Goal: Transaction & Acquisition: Purchase product/service

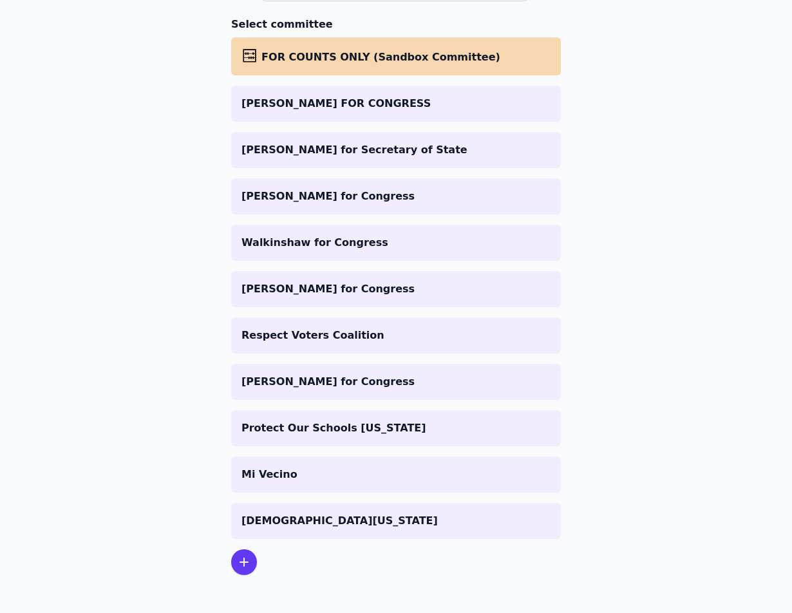
scroll to position [189, 0]
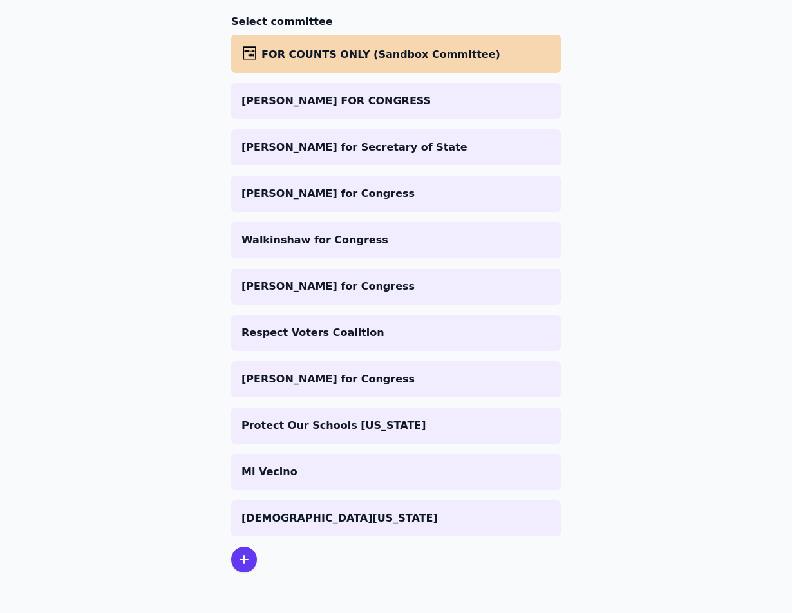
click at [242, 554] on icon at bounding box center [243, 559] width 15 height 15
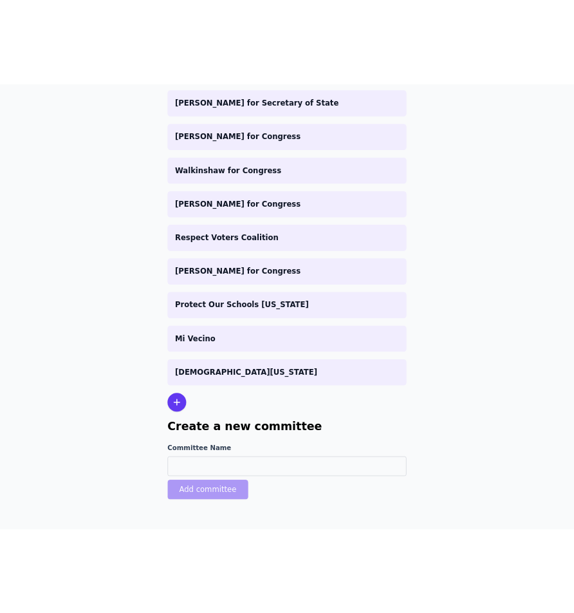
scroll to position [315, 0]
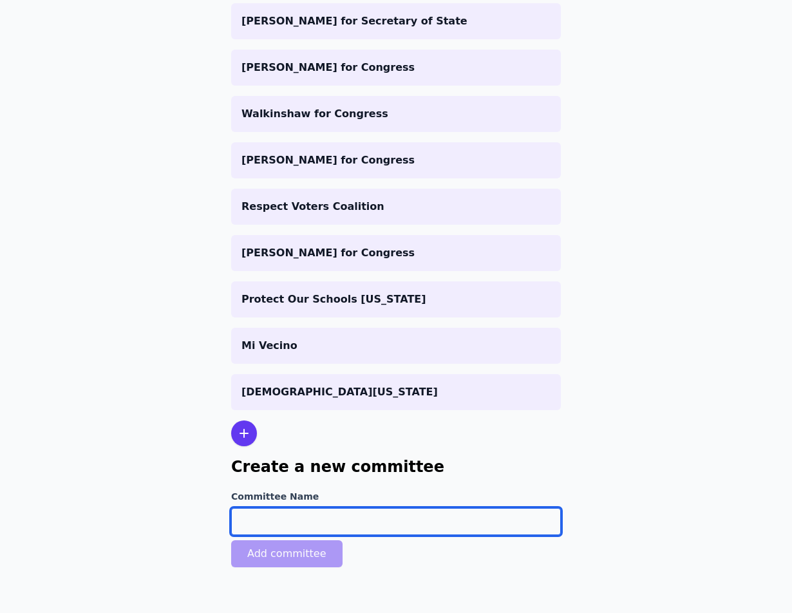
click at [290, 514] on input "Committee Name" at bounding box center [396, 521] width 330 height 27
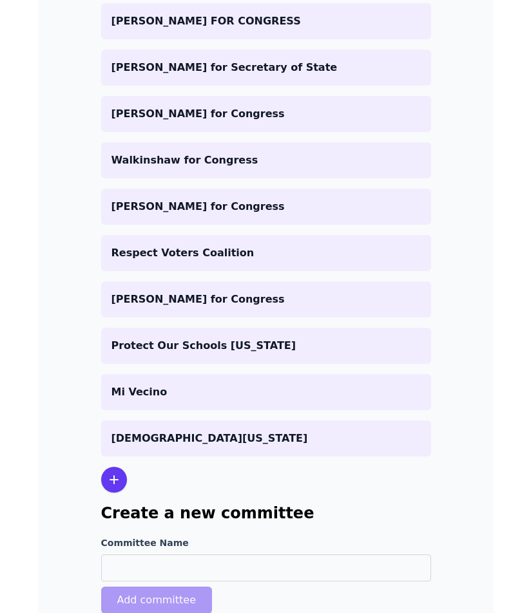
scroll to position [341, 0]
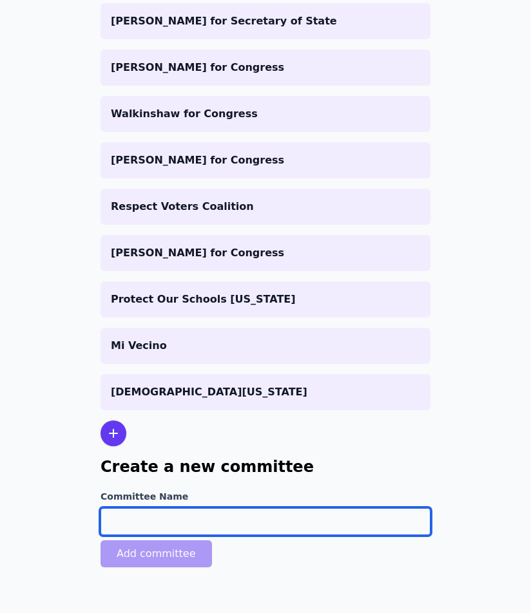
click at [215, 511] on input "Committee Name" at bounding box center [265, 521] width 330 height 27
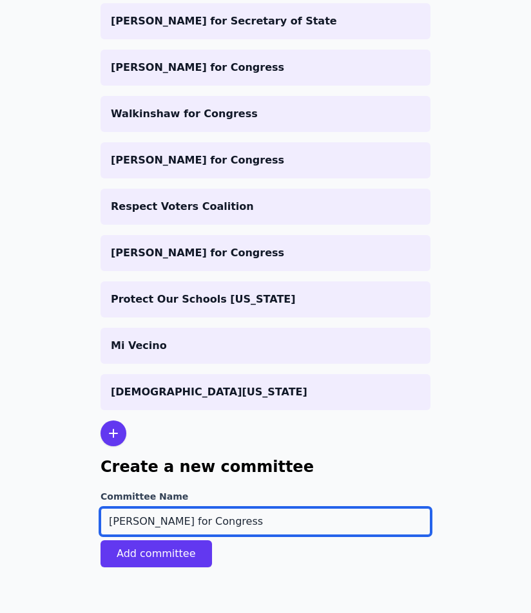
click at [165, 525] on input "Lateefah Simon for Congress" at bounding box center [265, 521] width 330 height 27
click at [247, 523] on input "[PERSON_NAME] for Congress" at bounding box center [265, 521] width 330 height 27
type input "[PERSON_NAME] for Congress"
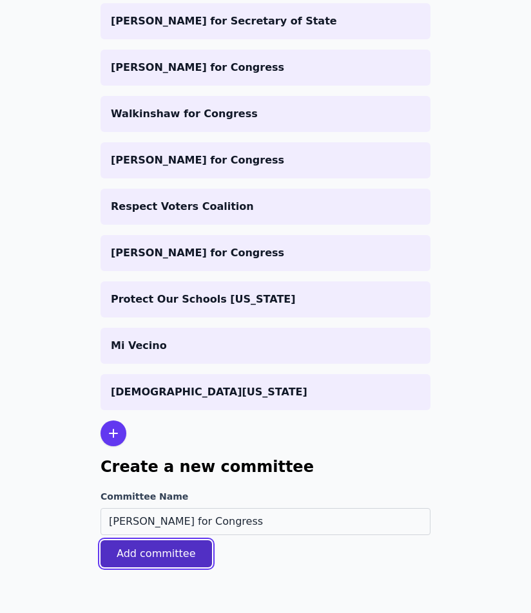
click at [166, 554] on button "Add committee" at bounding box center [155, 553] width 111 height 27
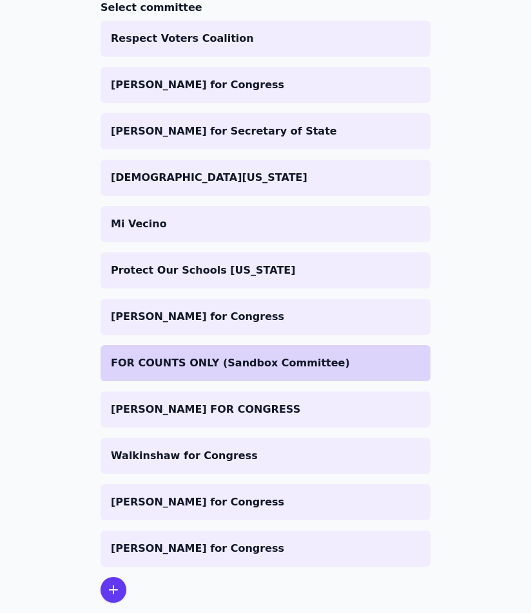
scroll to position [303, 0]
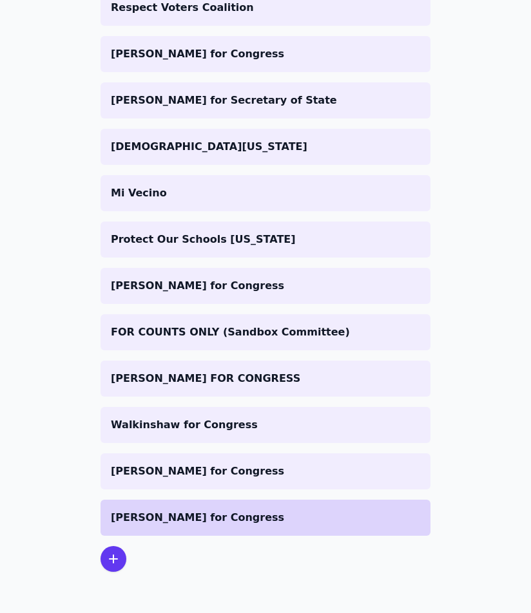
click at [227, 520] on p "[PERSON_NAME] for Congress" at bounding box center [265, 517] width 309 height 15
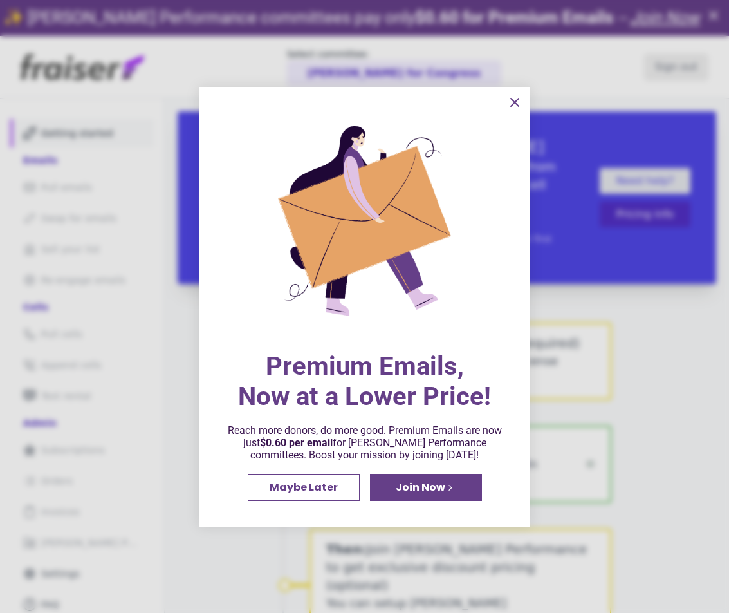
click at [520, 99] on icon "information" at bounding box center [514, 102] width 15 height 15
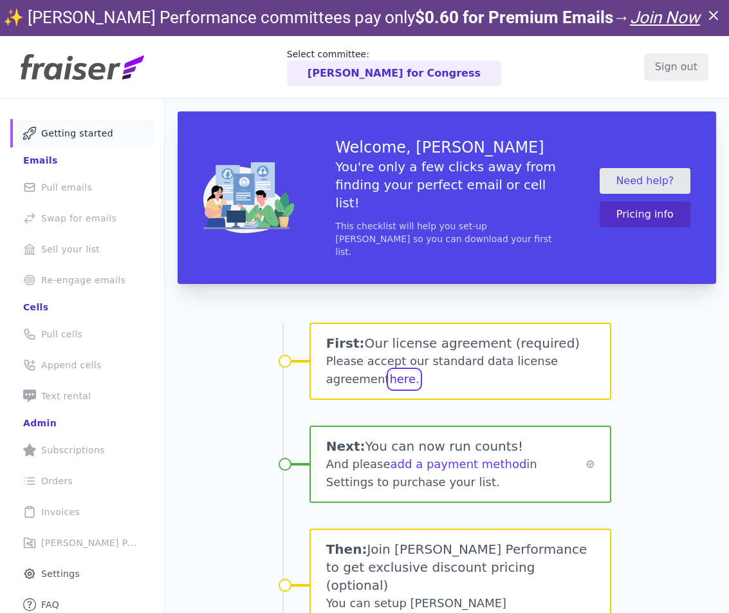
click at [402, 370] on button "here." at bounding box center [405, 379] width 30 height 18
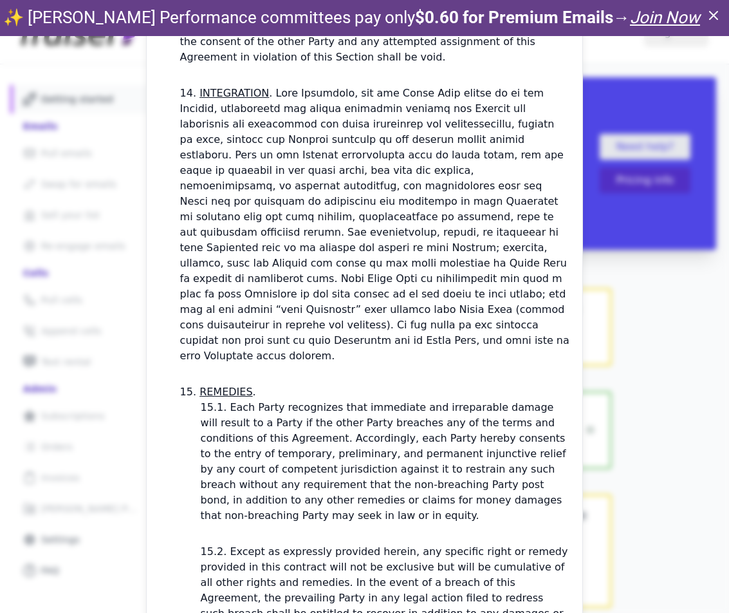
scroll to position [36, 0]
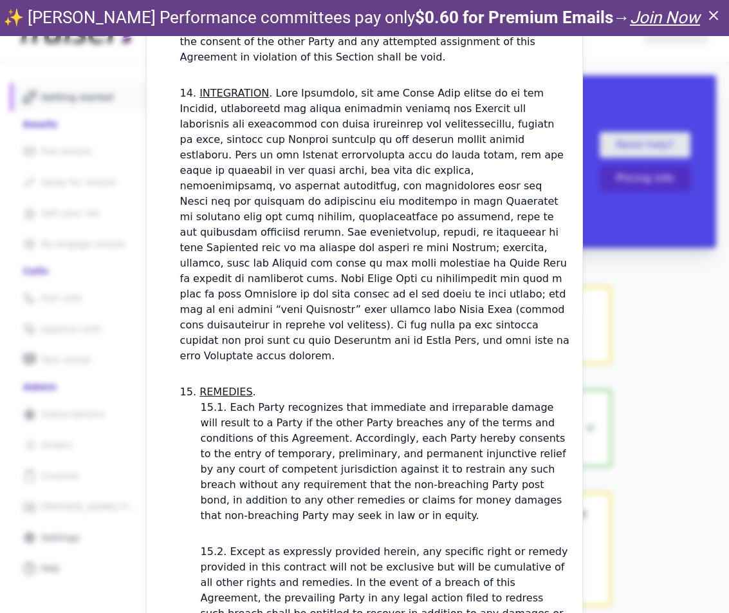
checkbox input "true"
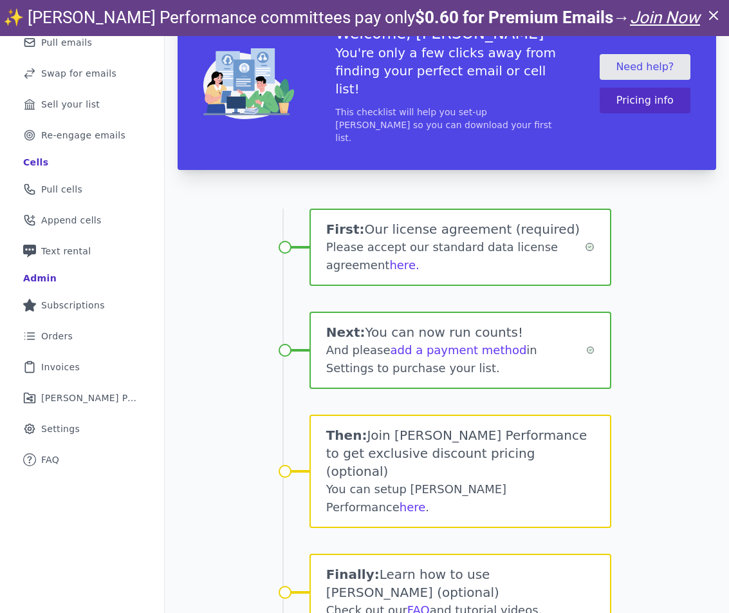
scroll to position [36, 0]
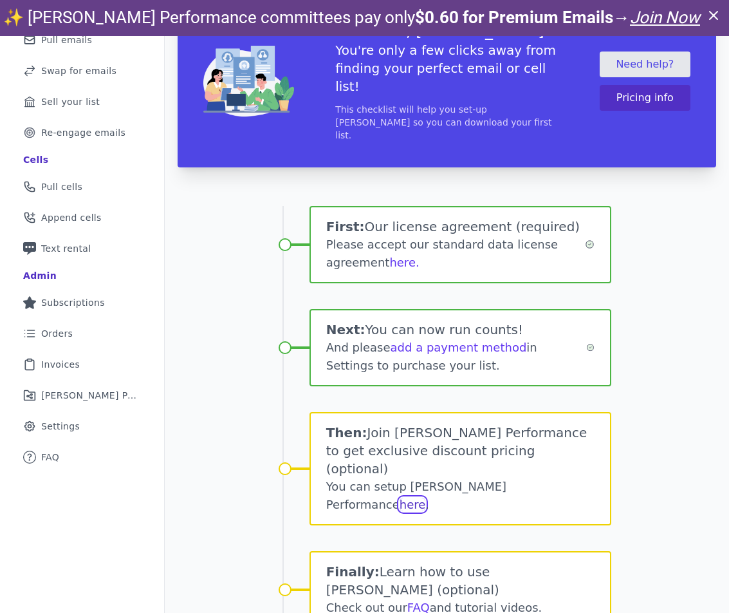
click at [426, 498] on link "here" at bounding box center [413, 505] width 26 height 14
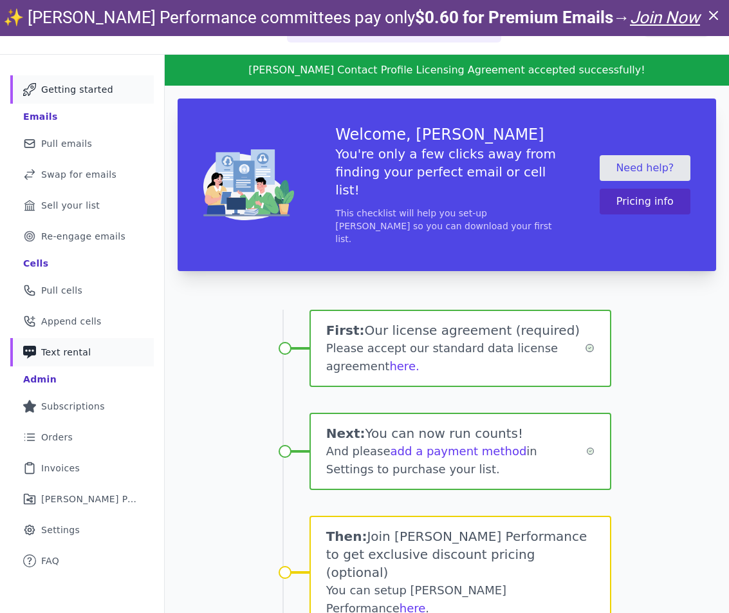
scroll to position [0, 0]
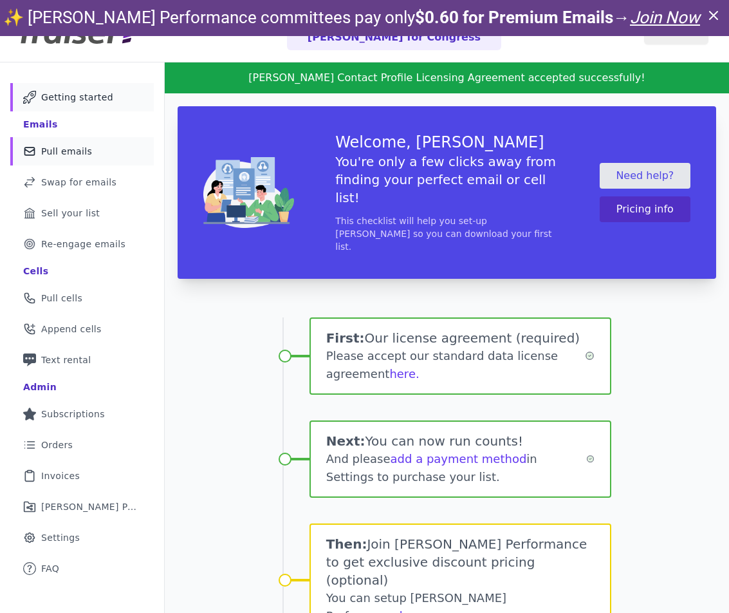
click at [101, 158] on link "Mail Icon Outline of a mail envelope Pull emails" at bounding box center [82, 151] width 144 height 28
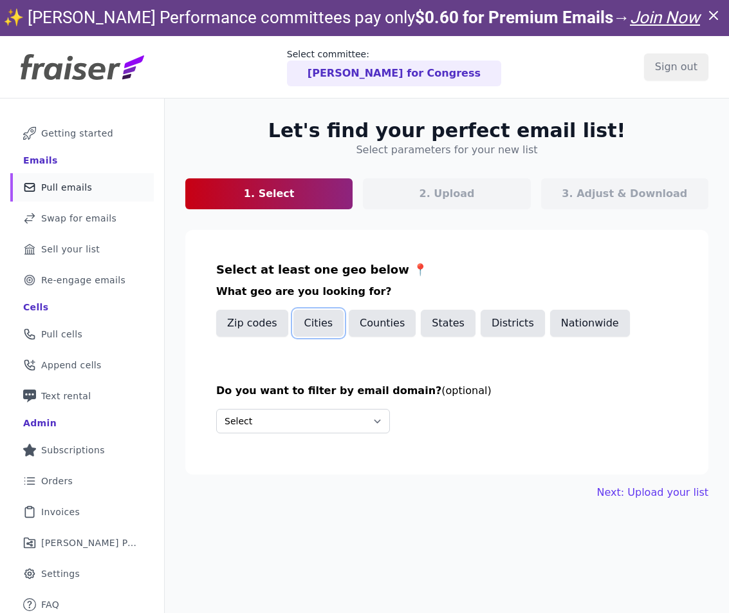
click at [324, 323] on button "Cities" at bounding box center [319, 323] width 51 height 27
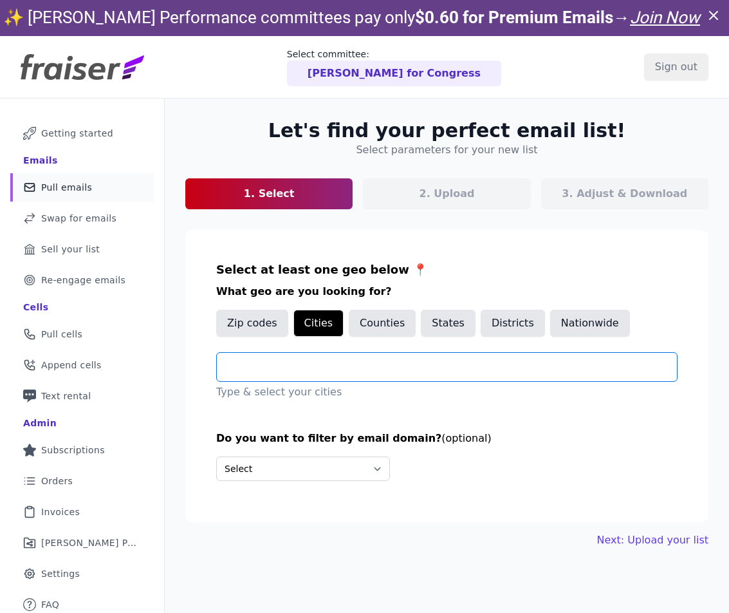
click at [323, 362] on input "text" at bounding box center [452, 366] width 450 height 15
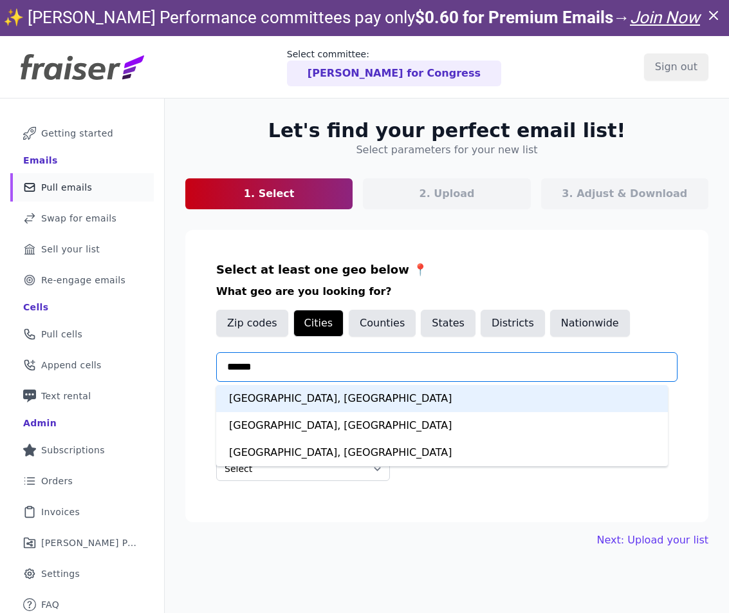
type input "*******"
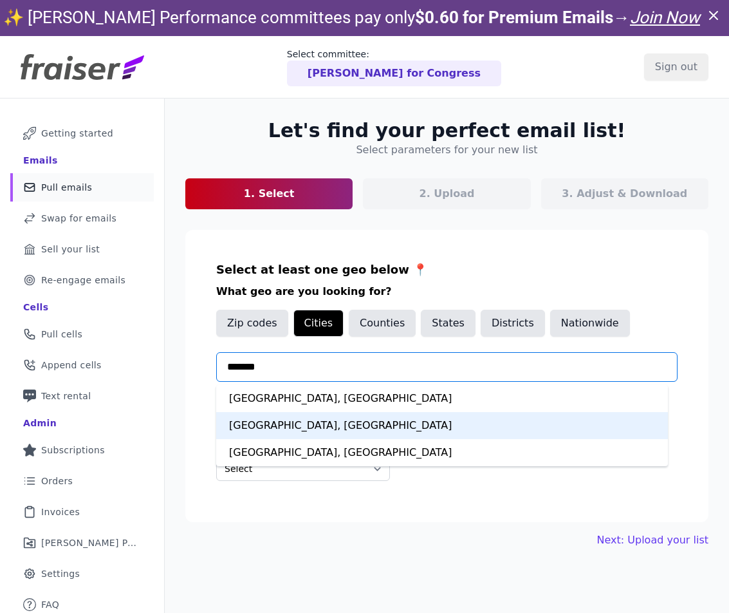
click at [306, 429] on div "Oakland, CA" at bounding box center [442, 425] width 452 height 27
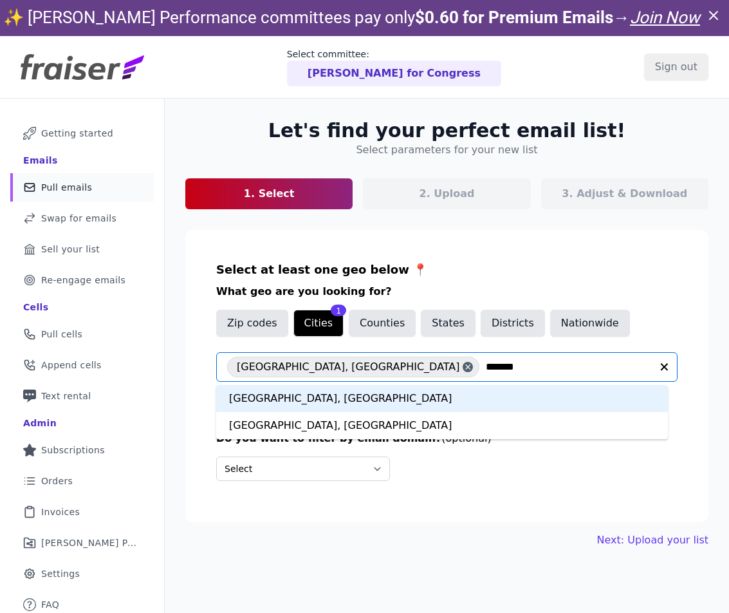
type input "********"
click at [346, 397] on div "San Francisco, CA" at bounding box center [442, 398] width 452 height 27
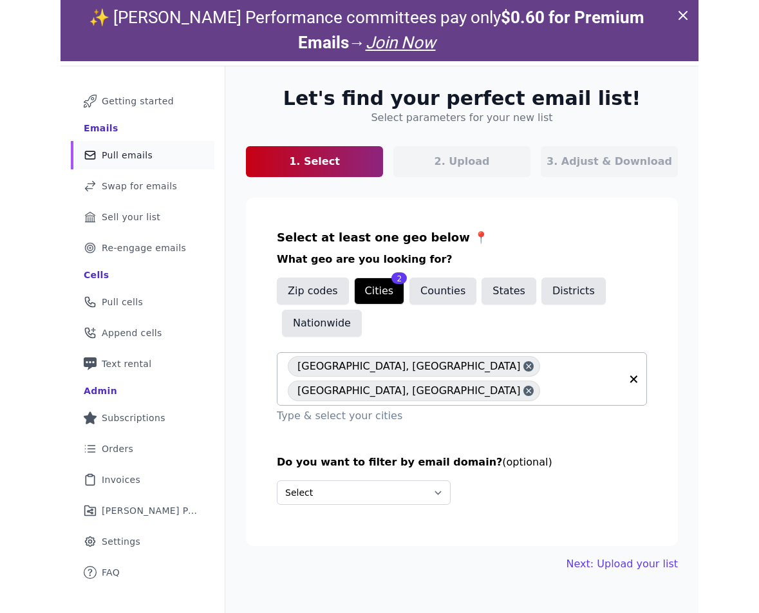
scroll to position [62, 0]
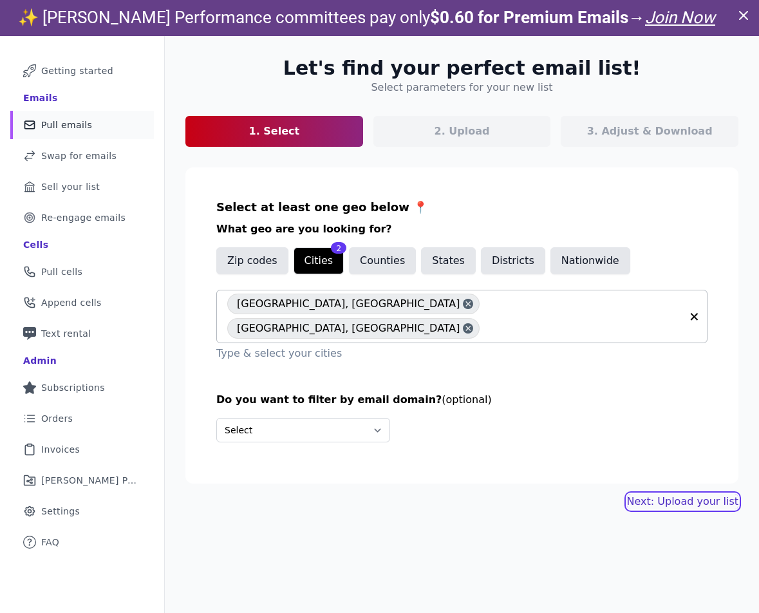
click at [691, 494] on link "Next: Upload your list" at bounding box center [682, 501] width 111 height 15
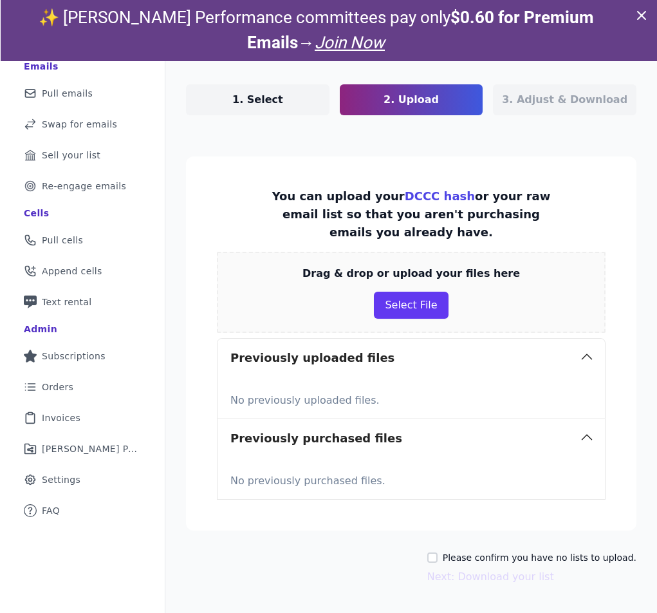
scroll to position [129, 0]
click at [426, 319] on button "Select File" at bounding box center [410, 305] width 74 height 27
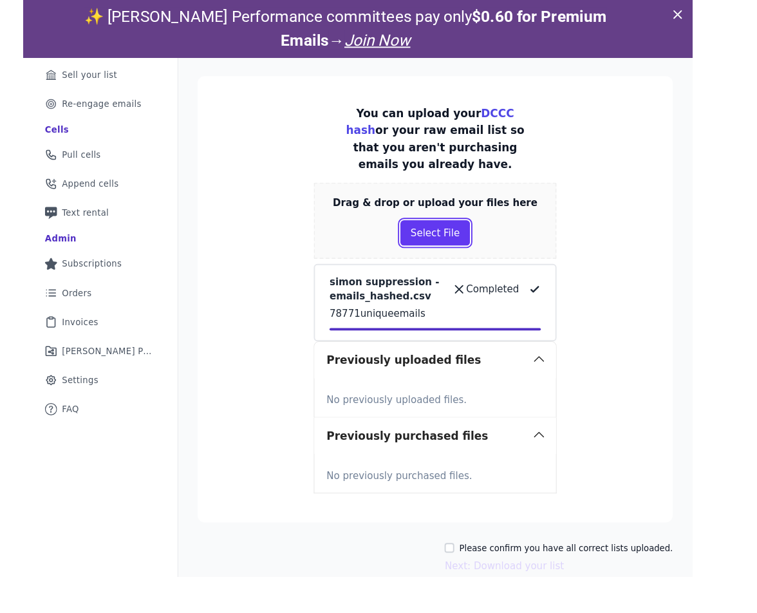
scroll to position [176, 0]
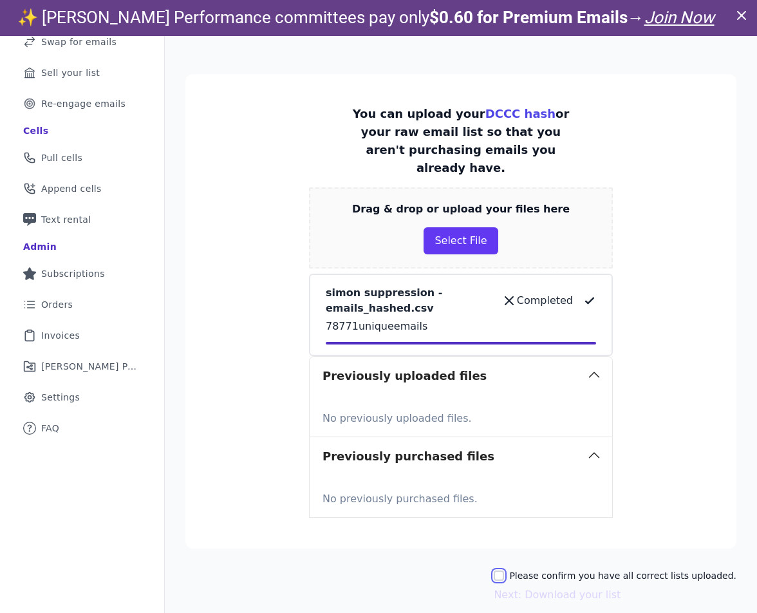
click at [504, 570] on input "Please confirm you have all correct lists uploaded." at bounding box center [499, 575] width 10 height 10
checkbox input "true"
click at [538, 587] on button "Next: Download your list" at bounding box center [557, 594] width 127 height 15
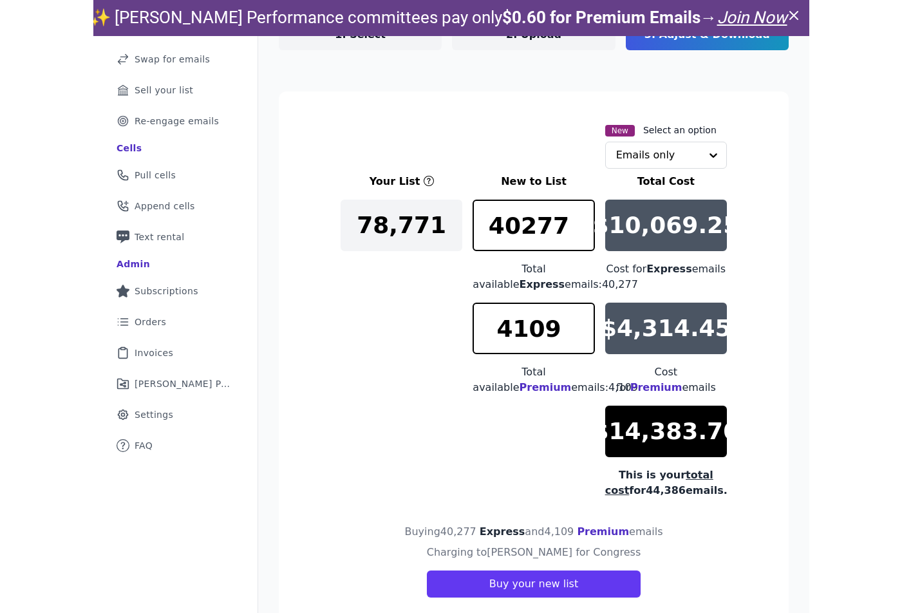
scroll to position [160, 0]
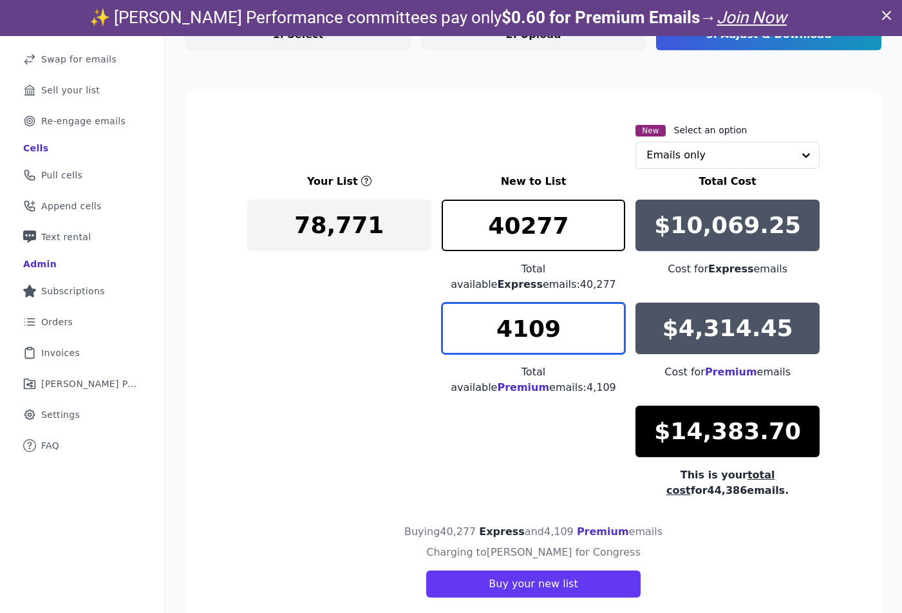
click at [538, 323] on input "4109" at bounding box center [534, 329] width 184 height 52
type input "0"
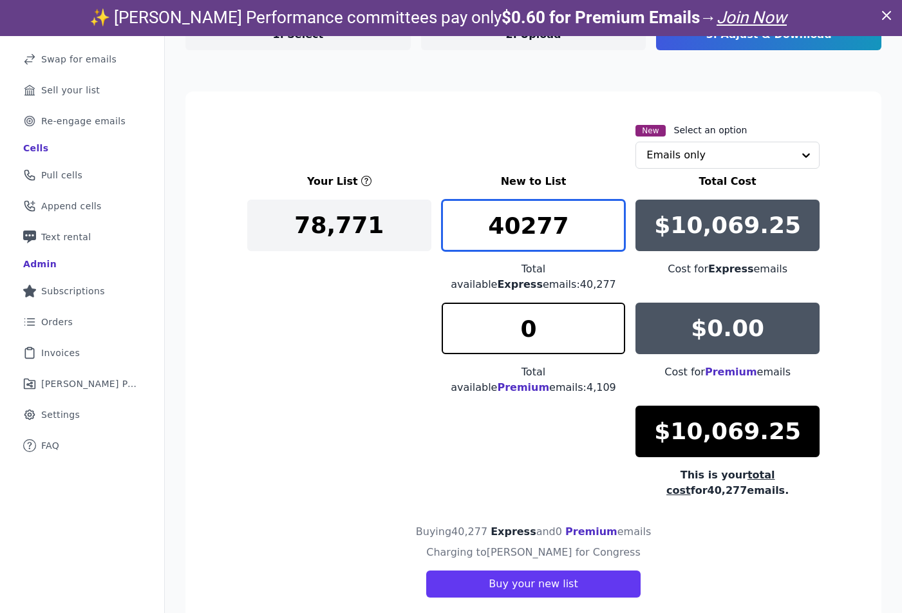
click at [531, 227] on input "40277" at bounding box center [534, 226] width 184 height 52
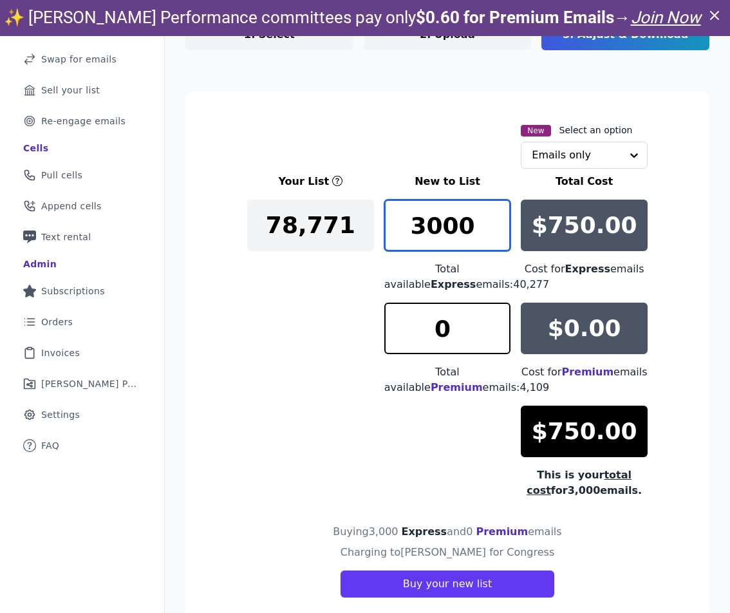
type input "3000"
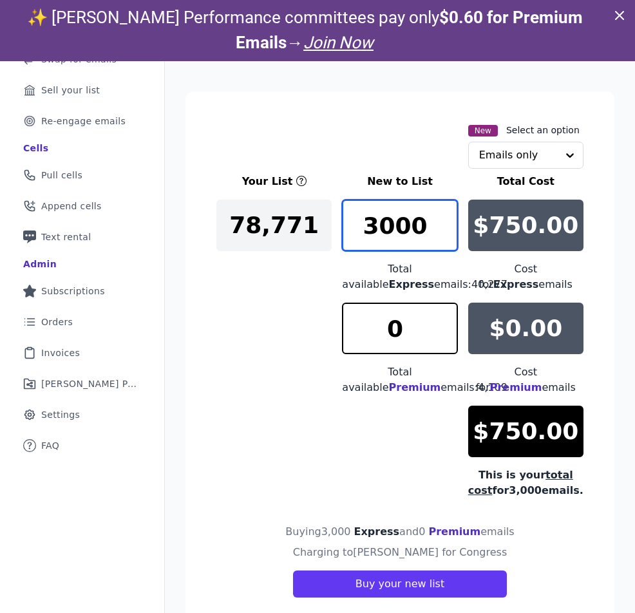
click at [374, 219] on input "3000" at bounding box center [399, 226] width 115 height 52
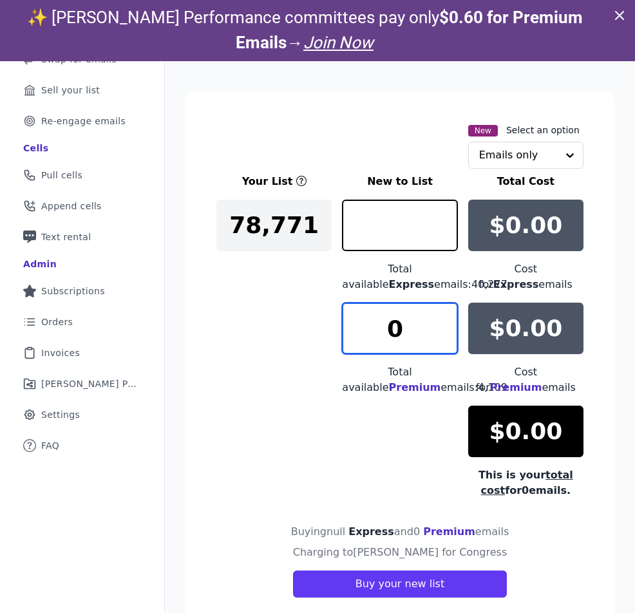
type input "0"
click at [399, 340] on input "0" at bounding box center [399, 329] width 115 height 52
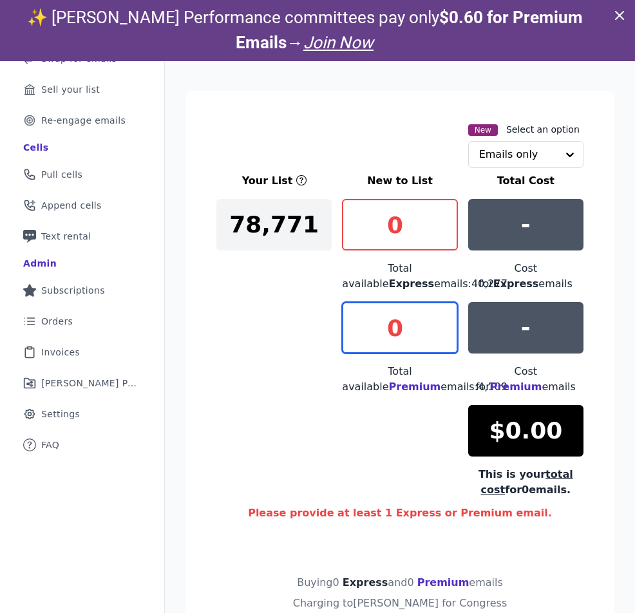
click at [393, 349] on input "0" at bounding box center [399, 328] width 115 height 52
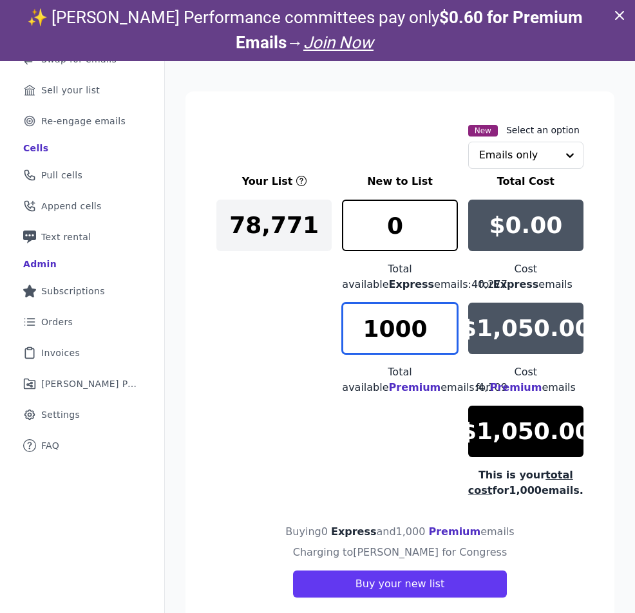
click at [393, 349] on input "1000" at bounding box center [399, 329] width 115 height 52
click at [393, 349] on input "3000" at bounding box center [399, 329] width 115 height 52
type input "2286"
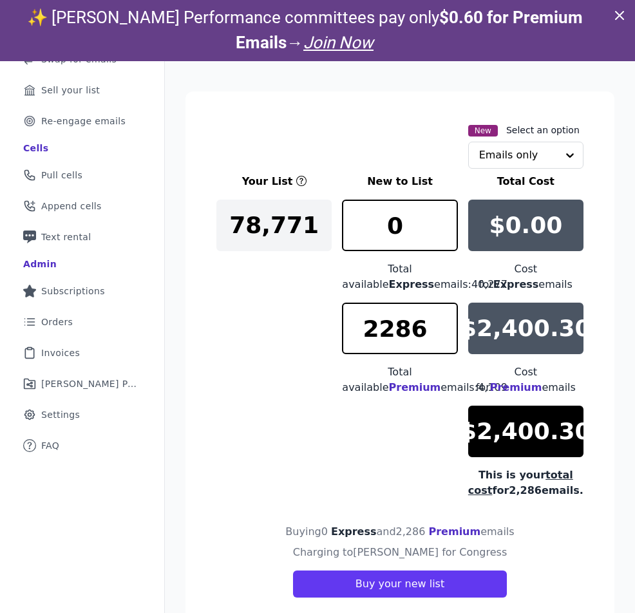
click at [382, 395] on div "Total available Premium emails: 4,109" at bounding box center [399, 379] width 115 height 31
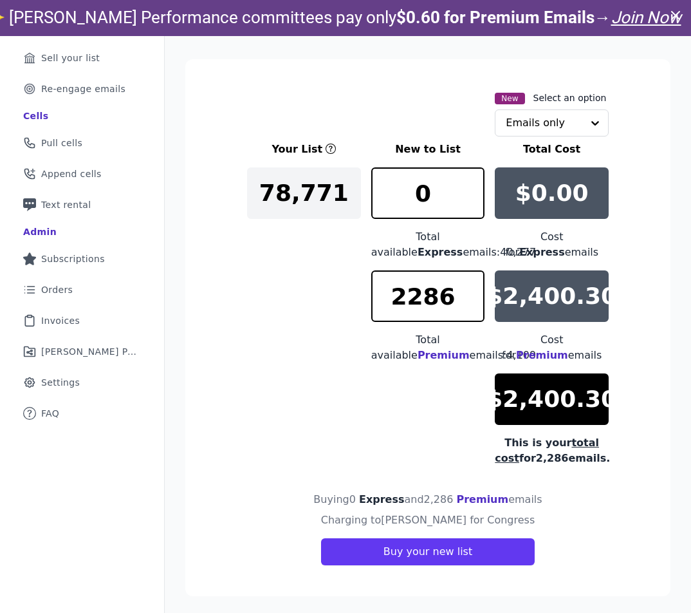
scroll to position [36, 0]
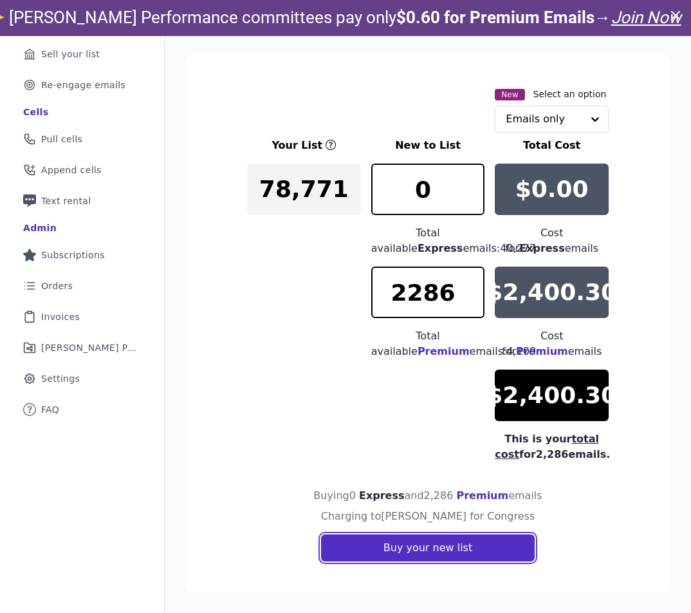
click at [447, 546] on button "Buy your new list" at bounding box center [428, 547] width 214 height 27
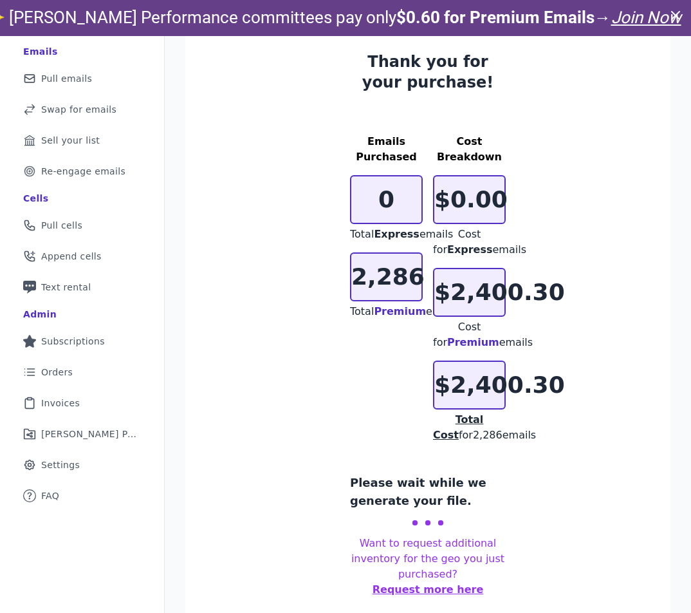
scroll to position [105, 0]
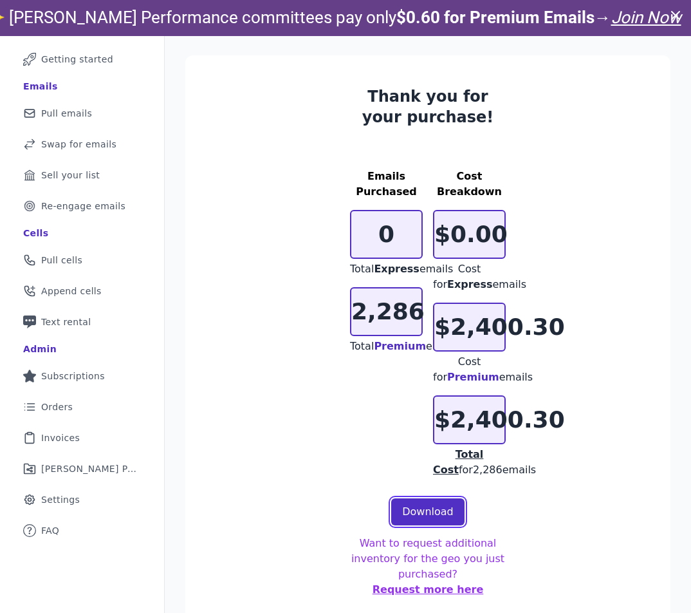
click at [434, 509] on link "Download" at bounding box center [427, 511] width 73 height 27
click at [269, 279] on section "Thank you for your purchase! Emails Purchased 0 Total Express emails 2,286 Tota…" at bounding box center [427, 341] width 485 height 573
click at [94, 99] on link "Mail Icon Outline of a mail envelope Pull emails" at bounding box center [82, 113] width 144 height 28
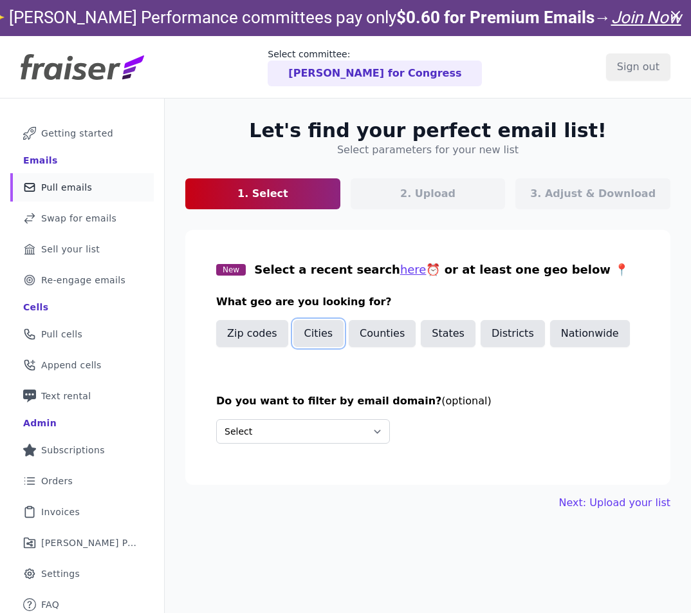
click at [328, 338] on button "Cities" at bounding box center [319, 333] width 51 height 27
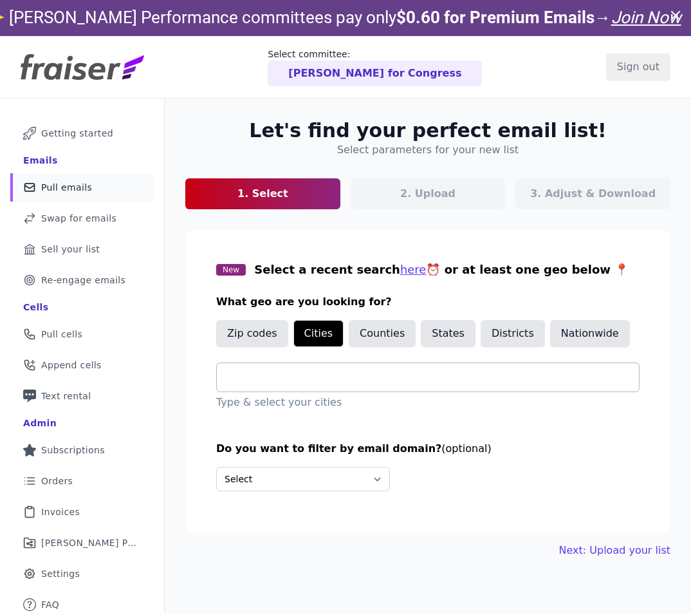
click at [288, 379] on input "text" at bounding box center [433, 377] width 412 height 15
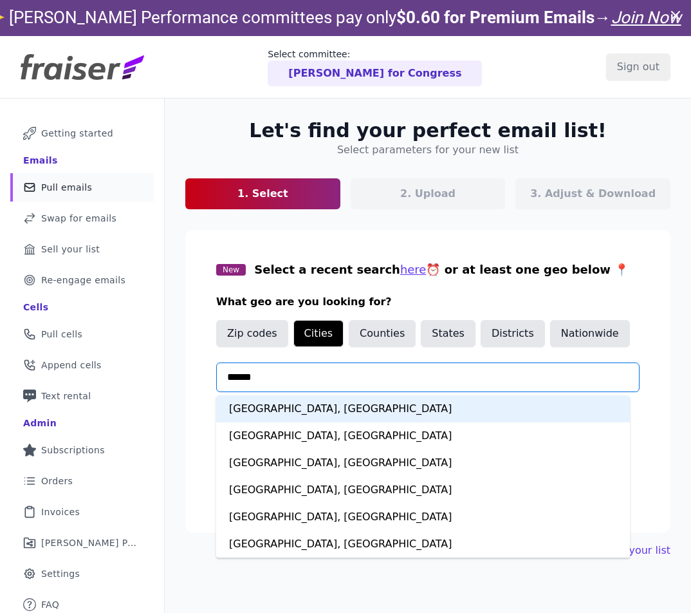
type input "*******"
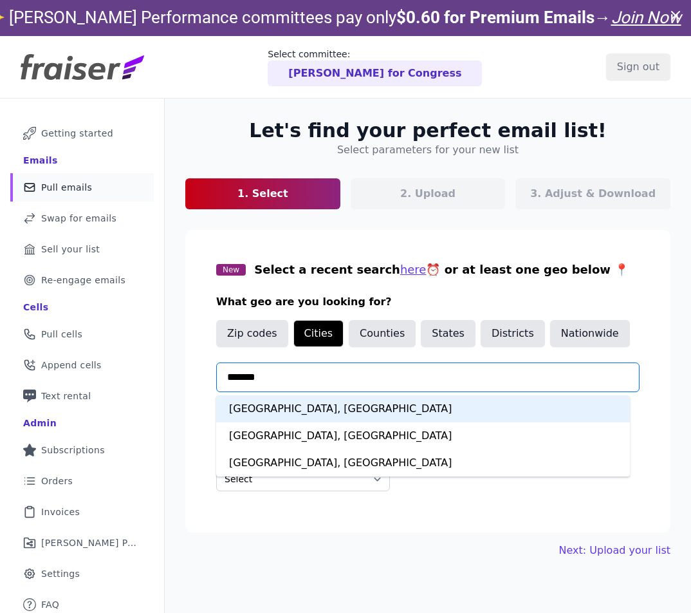
click at [287, 404] on div "[GEOGRAPHIC_DATA], [GEOGRAPHIC_DATA]" at bounding box center [423, 408] width 414 height 27
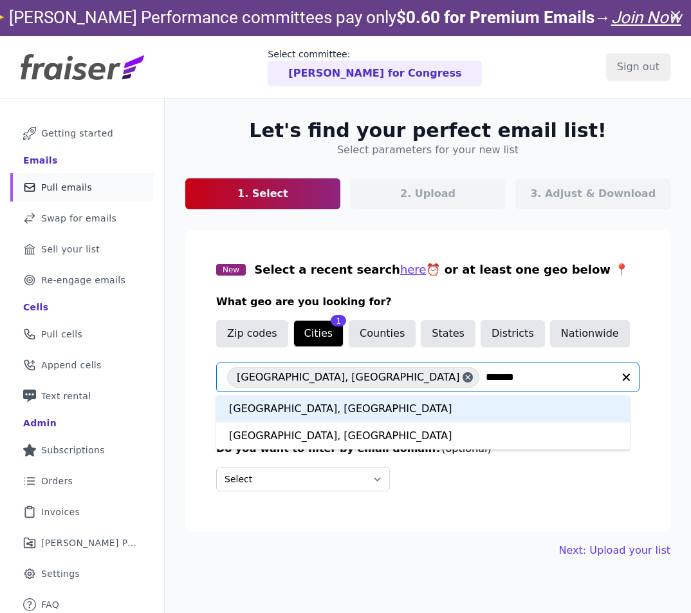
type input "********"
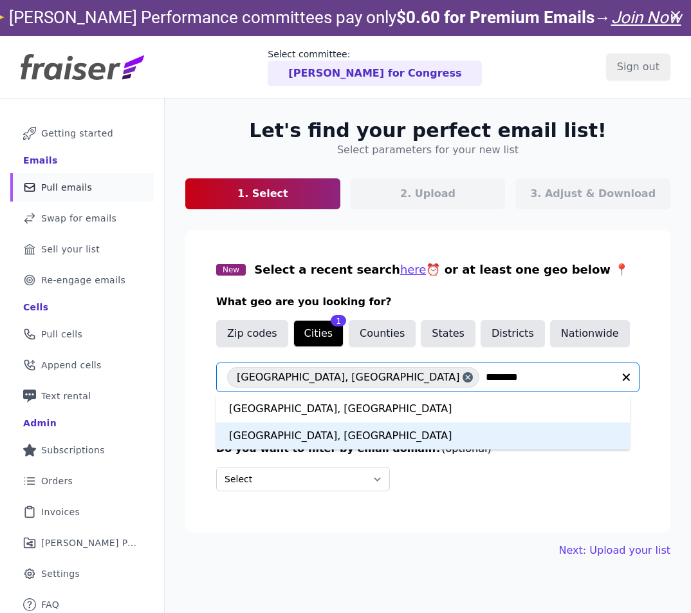
click at [329, 438] on div "[GEOGRAPHIC_DATA], [GEOGRAPHIC_DATA]" at bounding box center [423, 435] width 414 height 27
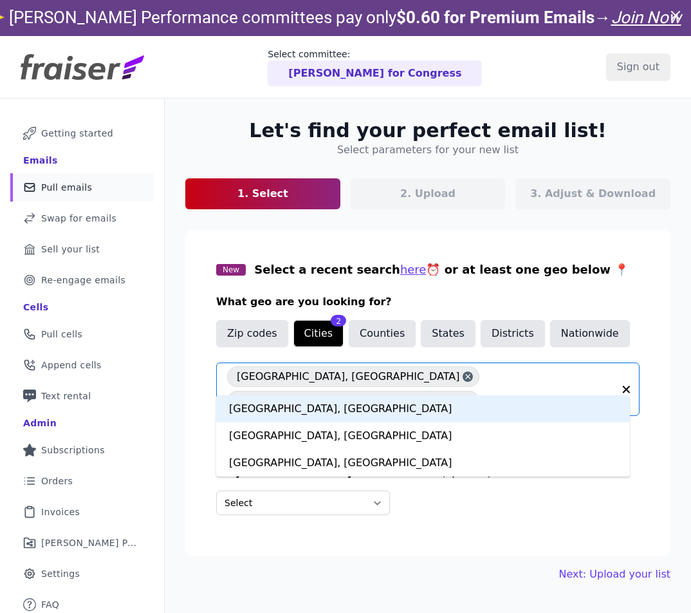
type input "*********"
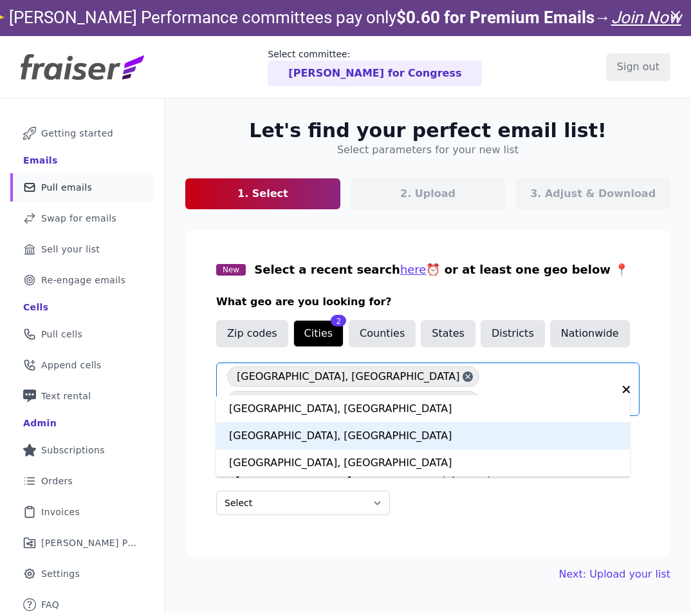
click at [301, 430] on div "[GEOGRAPHIC_DATA], [GEOGRAPHIC_DATA]" at bounding box center [423, 435] width 414 height 27
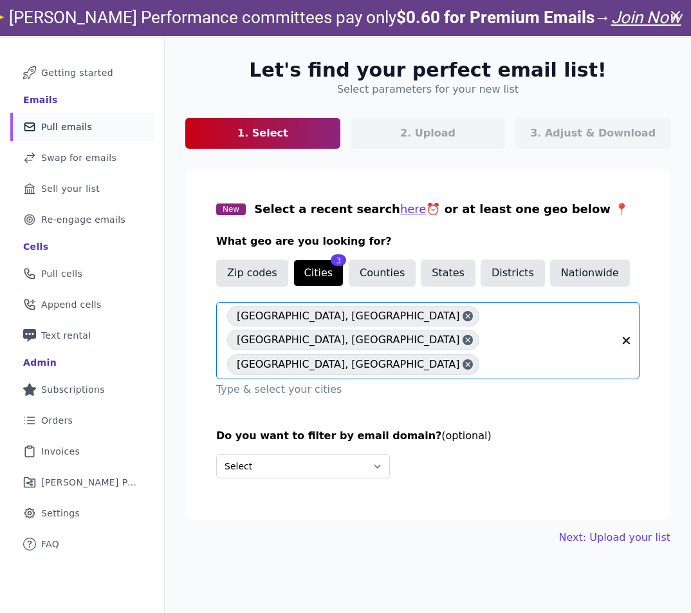
scroll to position [62, 0]
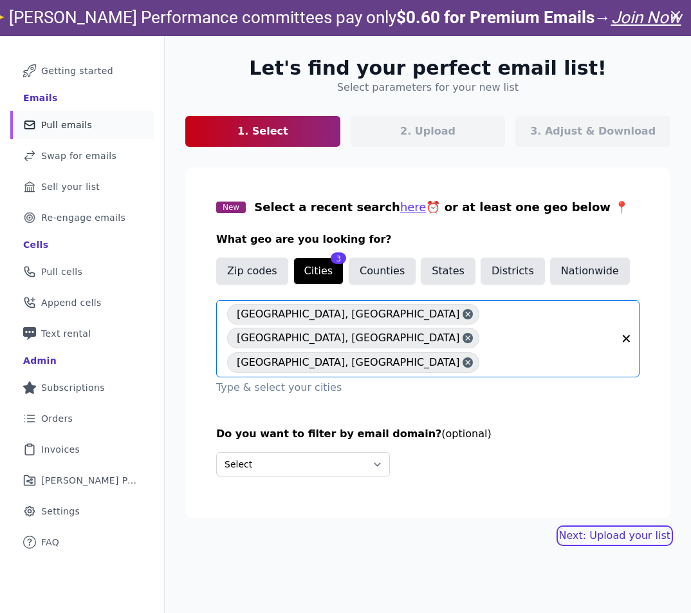
click at [621, 528] on link "Next: Upload your list" at bounding box center [614, 535] width 111 height 15
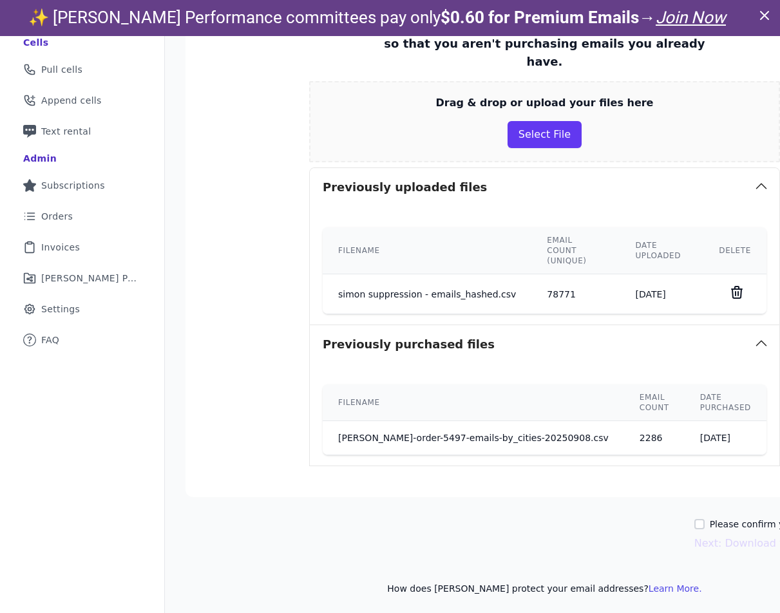
scroll to position [36, 0]
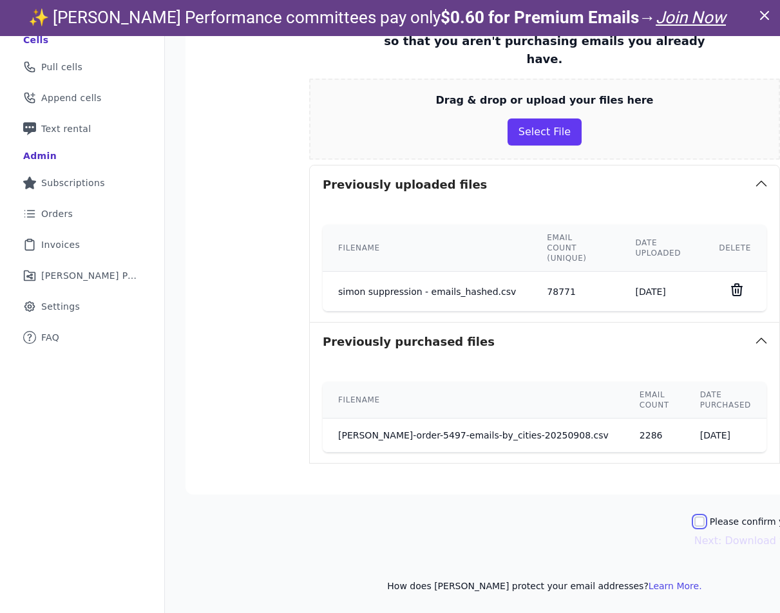
click at [694, 516] on input "Please confirm you have no lists to upload." at bounding box center [699, 521] width 10 height 10
checkbox input "true"
click at [694, 533] on button "Next: Download your list" at bounding box center [757, 540] width 127 height 15
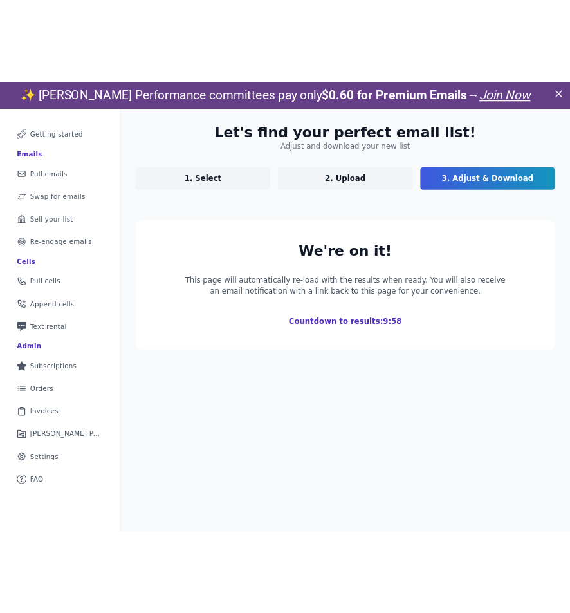
scroll to position [160, 0]
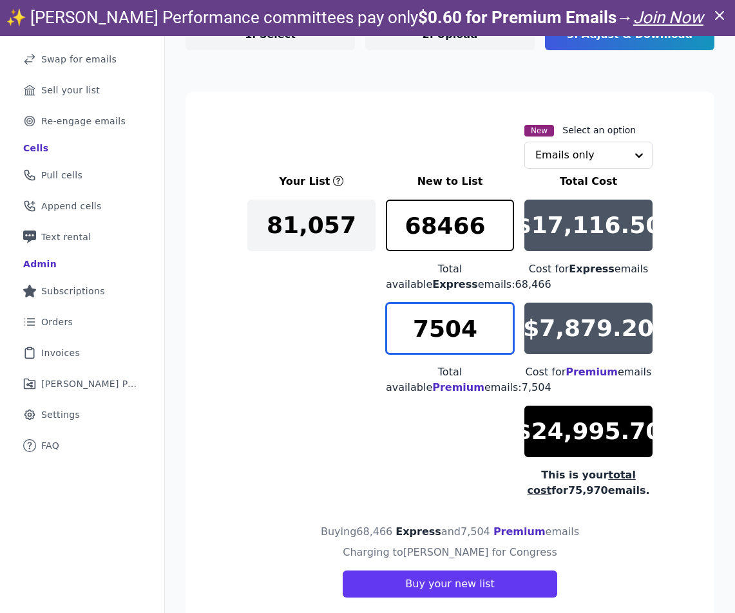
click at [450, 323] on input "7504" at bounding box center [450, 329] width 128 height 52
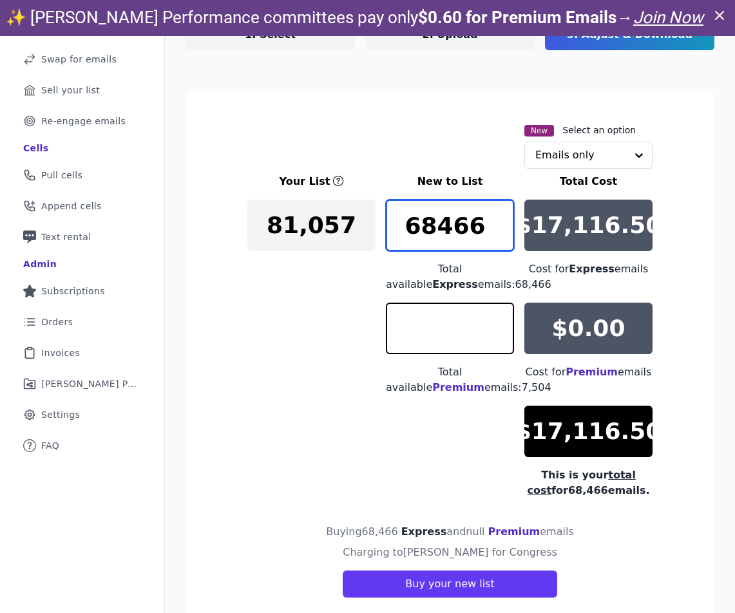
type input "0"
click at [449, 218] on input "68466" at bounding box center [450, 226] width 128 height 52
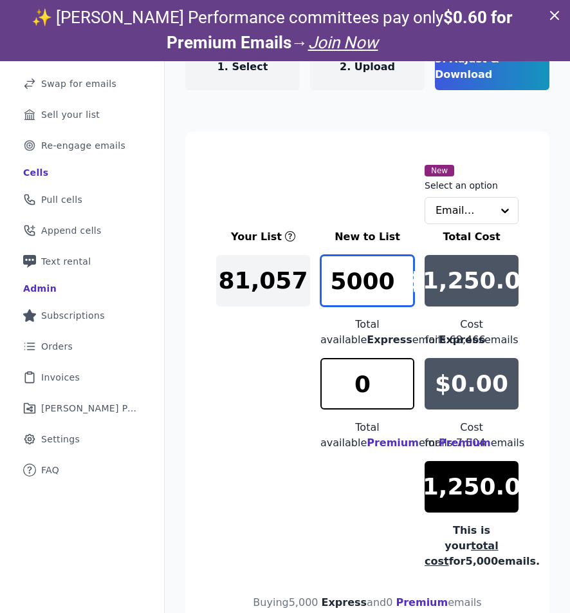
click at [359, 268] on input "5000" at bounding box center [368, 281] width 94 height 52
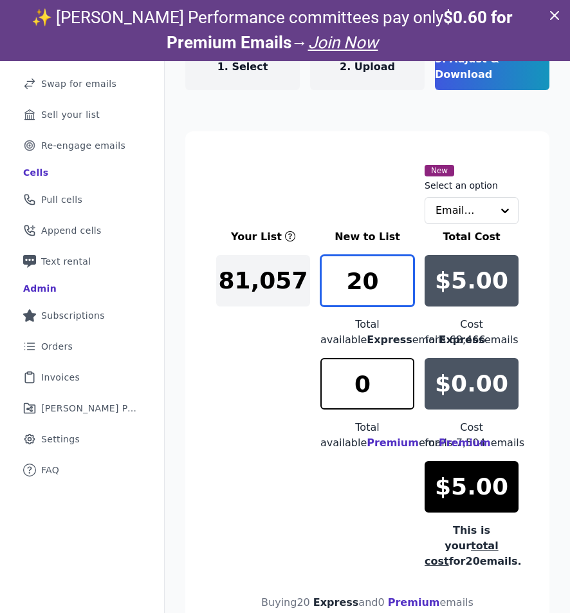
type input "2"
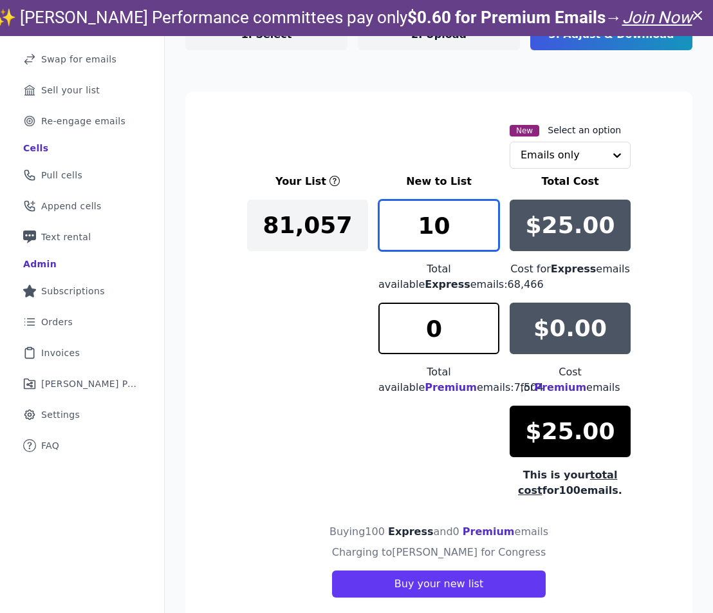
type input "1"
type input "9"
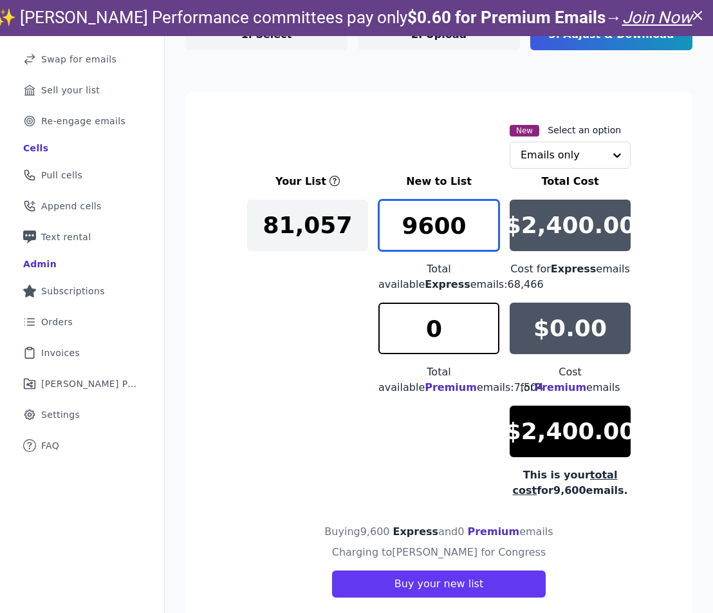
type input "9600"
click at [397, 446] on div "Your List New to List Total Cost 81,057 9600 Total available Express emails: 68…" at bounding box center [439, 336] width 384 height 324
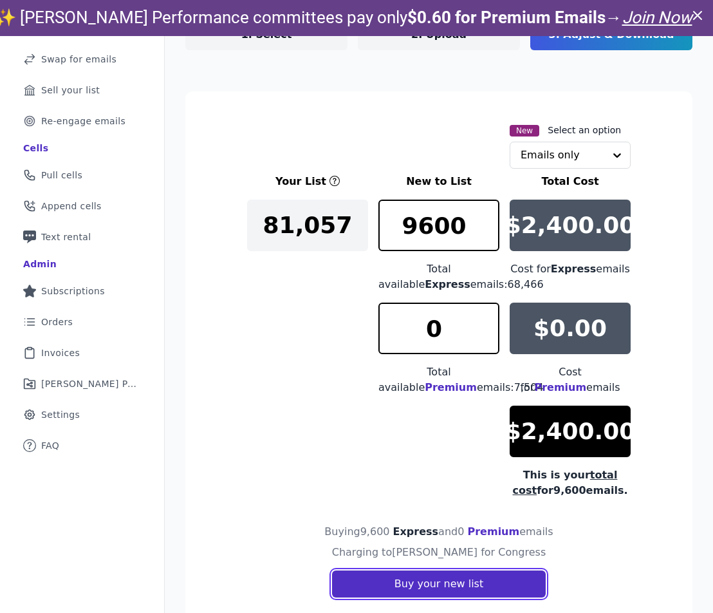
click at [461, 585] on button "Buy your new list" at bounding box center [439, 583] width 214 height 27
